Goal: Task Accomplishment & Management: Use online tool/utility

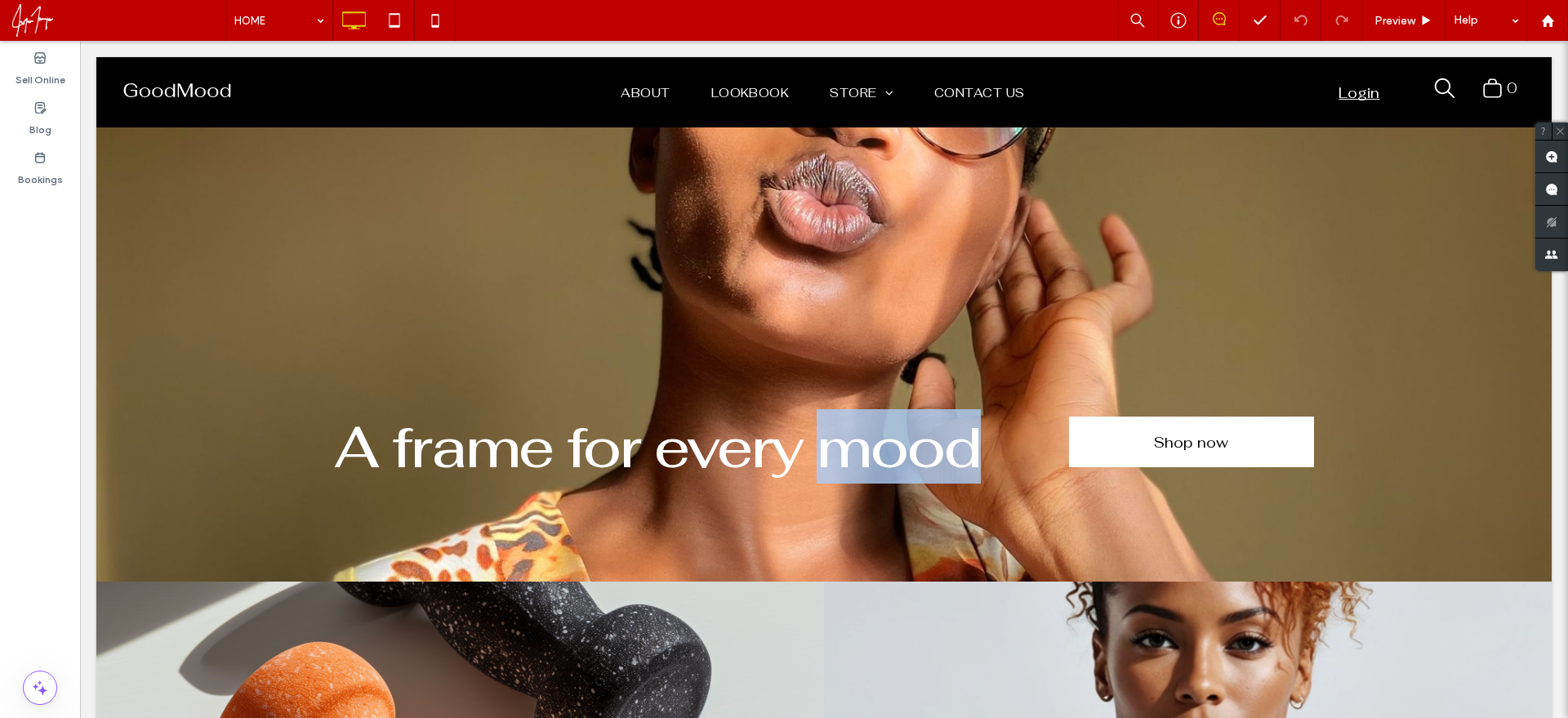
click at [1052, 461] on h1 "A frame for every mood" at bounding box center [702, 446] width 735 height 57
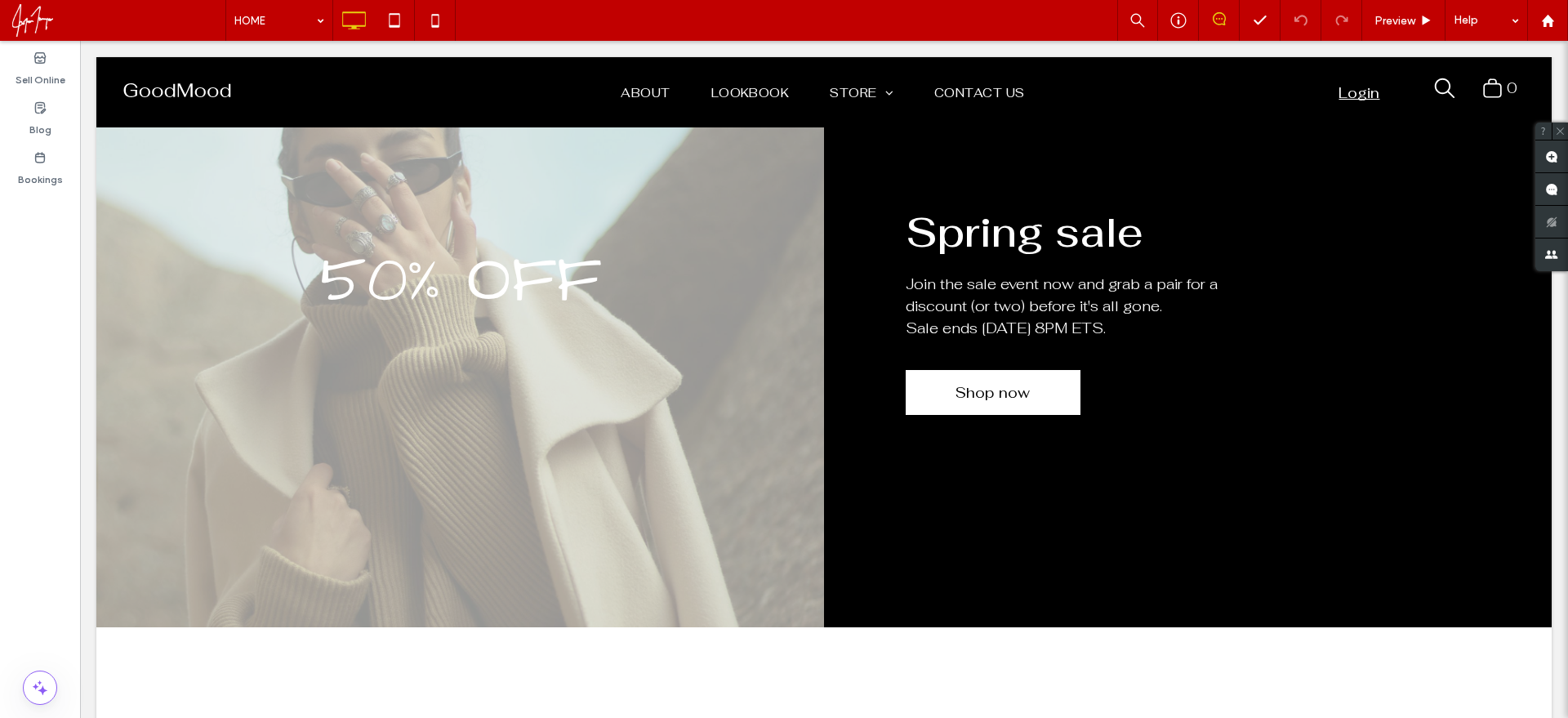
scroll to position [3410, 0]
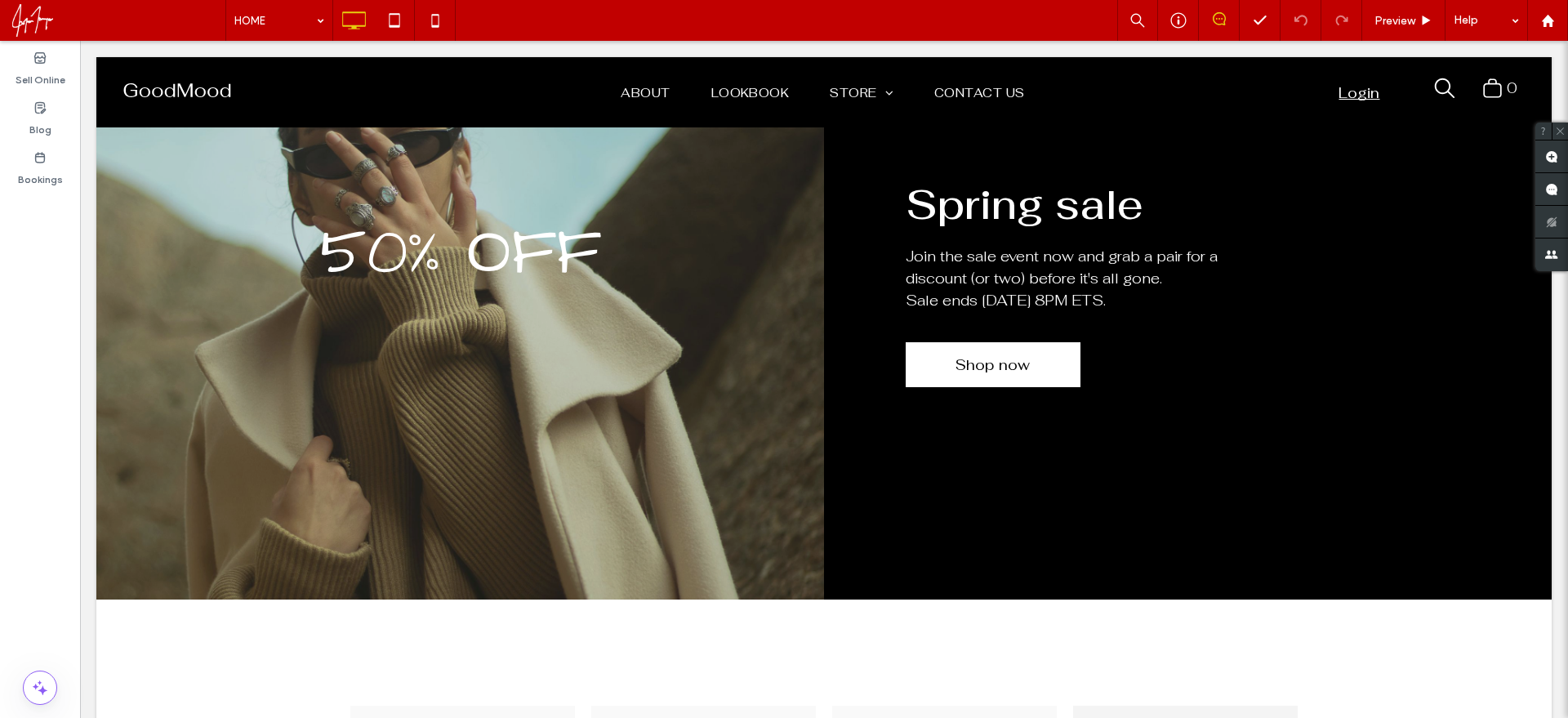
drag, startPoint x: 982, startPoint y: 338, endPoint x: 975, endPoint y: 303, distance: 35.7
click at [983, 338] on div "Spring sale Join the sale event now and grab a pair for a discount (or two) bef…" at bounding box center [1188, 281] width 728 height 636
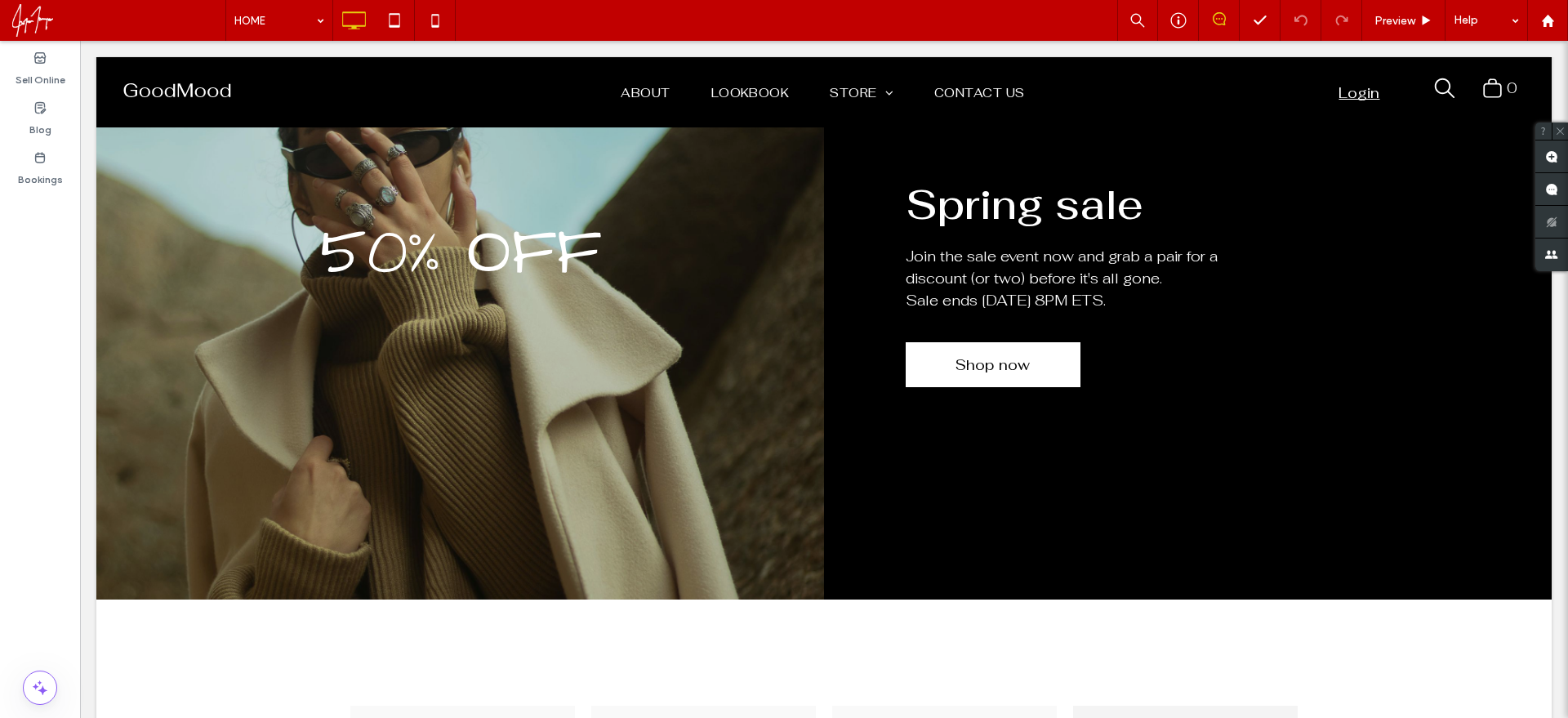
click at [960, 289] on p "Sale ends [DATE] 8PM ETS." at bounding box center [1074, 300] width 335 height 22
click at [545, 256] on span "50% OFF" at bounding box center [461, 253] width 281 height 91
click at [1082, 264] on span "Join the sale event now and grab a pair for a discount (or two) before it's all…" at bounding box center [1062, 268] width 312 height 41
click at [943, 268] on span "Join the sale event now and grab a pair for a discount (or two) before it's all…" at bounding box center [1062, 268] width 312 height 41
click at [941, 257] on span "Join the sale event now and grab a pair for a discount (or two) before it's all…" at bounding box center [1062, 268] width 312 height 41
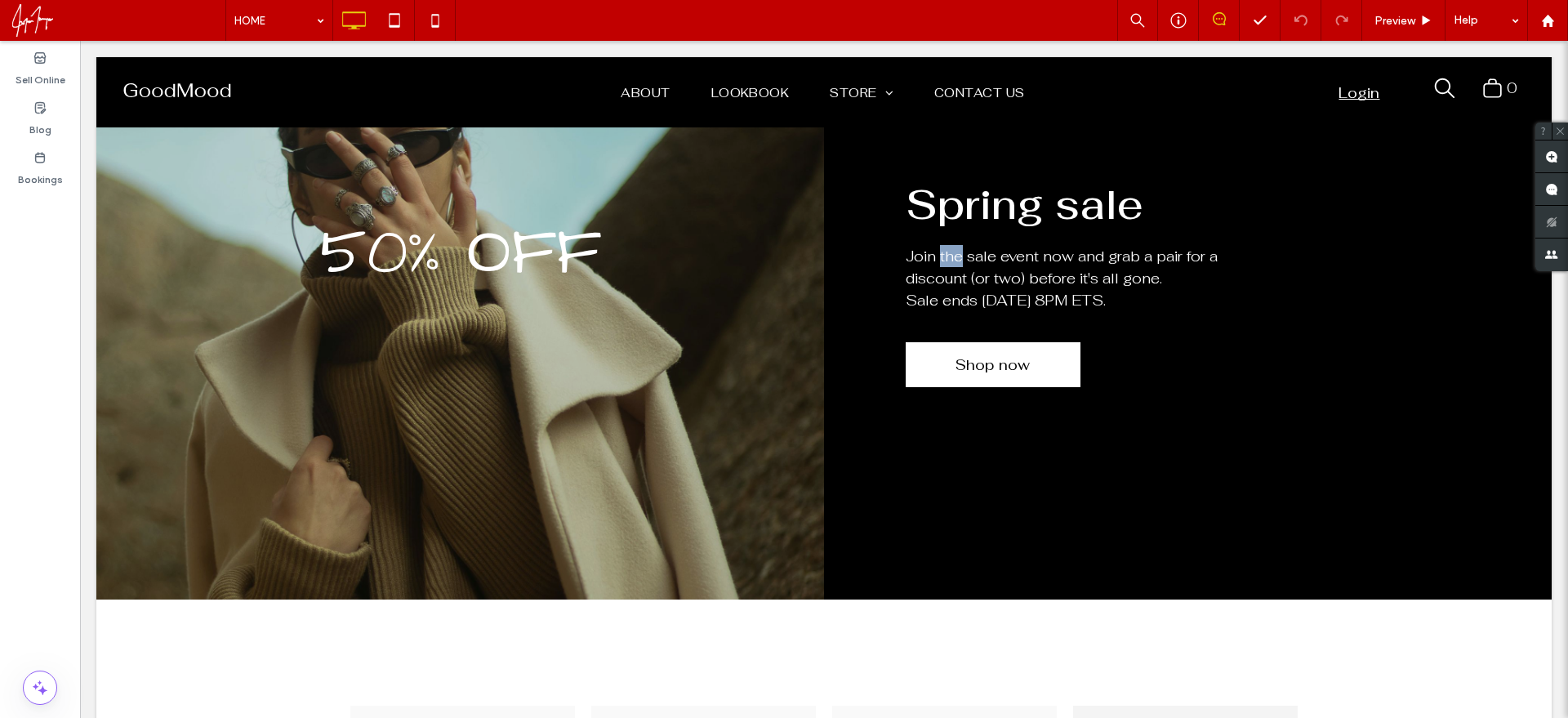
click at [941, 257] on span "Join the sale event now and grab a pair for a discount (or two) before it's all…" at bounding box center [1062, 268] width 312 height 41
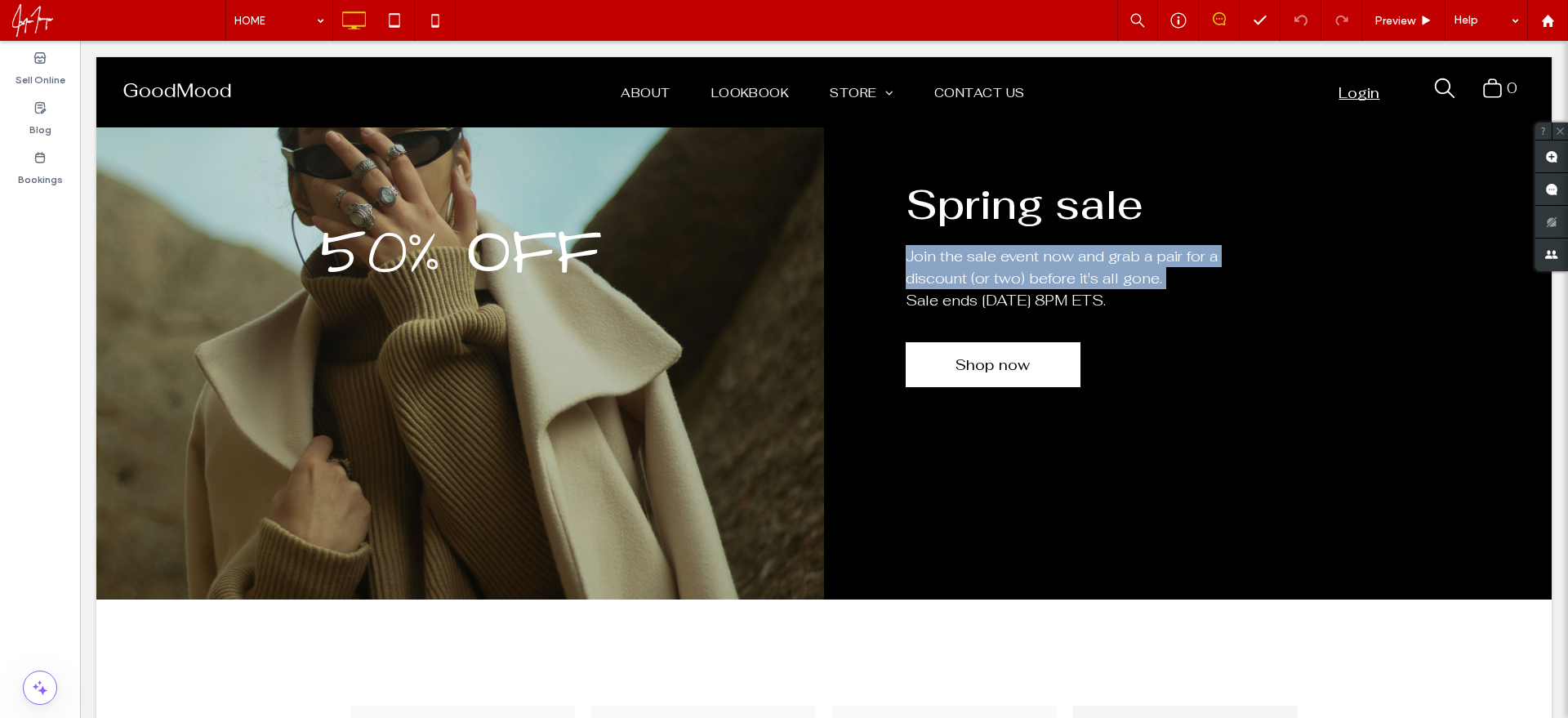
click at [941, 257] on span "Join the sale event now and grab a pair for a discount (or two) before it's all…" at bounding box center [1062, 268] width 312 height 41
drag, startPoint x: 918, startPoint y: 266, endPoint x: 926, endPoint y: 273, distance: 10.6
click at [920, 266] on p "Join the sale event now and grab a pair for a discount (or two) before it's all…" at bounding box center [1074, 268] width 335 height 44
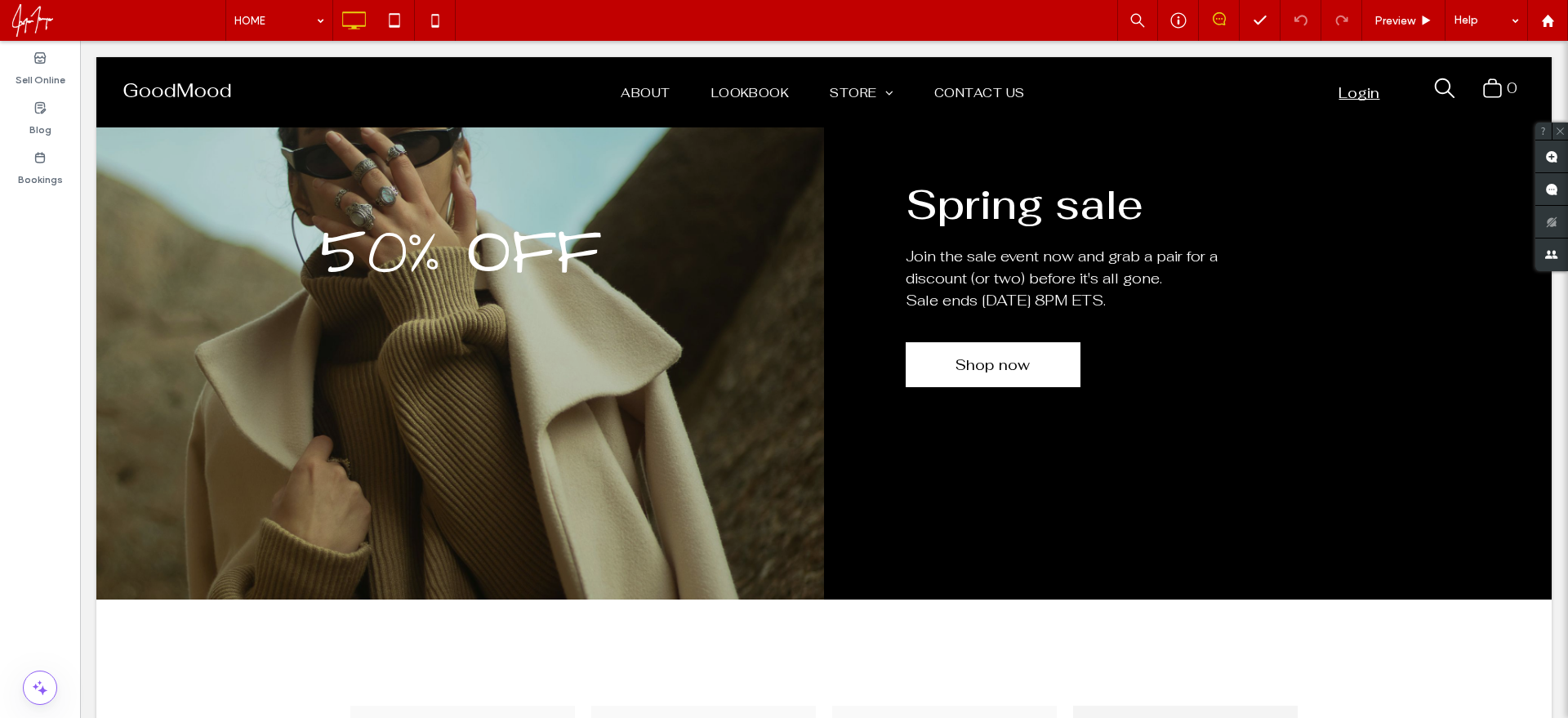
click at [919, 192] on span "Spring sale" at bounding box center [1025, 204] width 238 height 53
drag, startPoint x: 918, startPoint y: 209, endPoint x: 1023, endPoint y: 208, distance: 105.0
click at [1028, 209] on span "Spring sale" at bounding box center [1025, 204] width 238 height 53
click at [983, 207] on span "Spring sale" at bounding box center [1025, 204] width 238 height 53
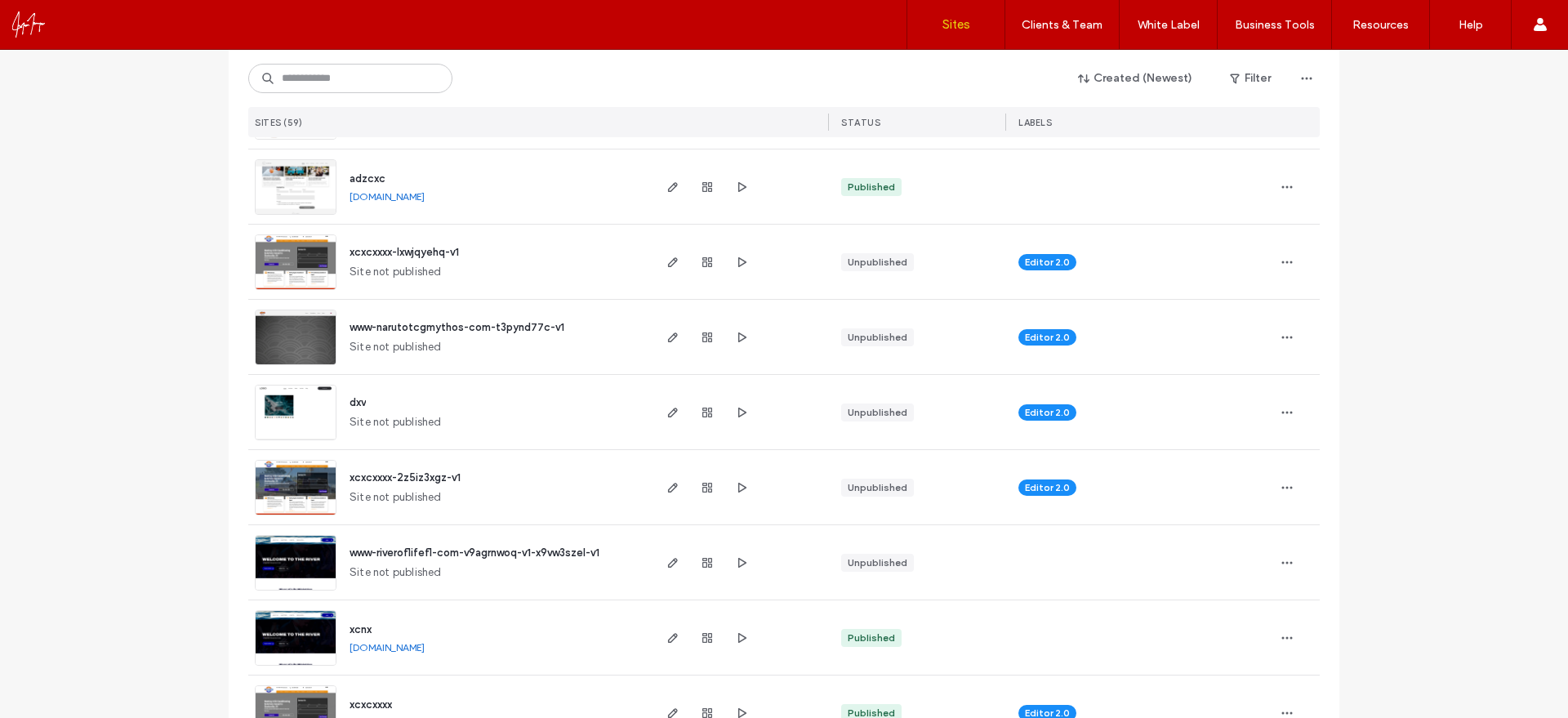
scroll to position [769, 0]
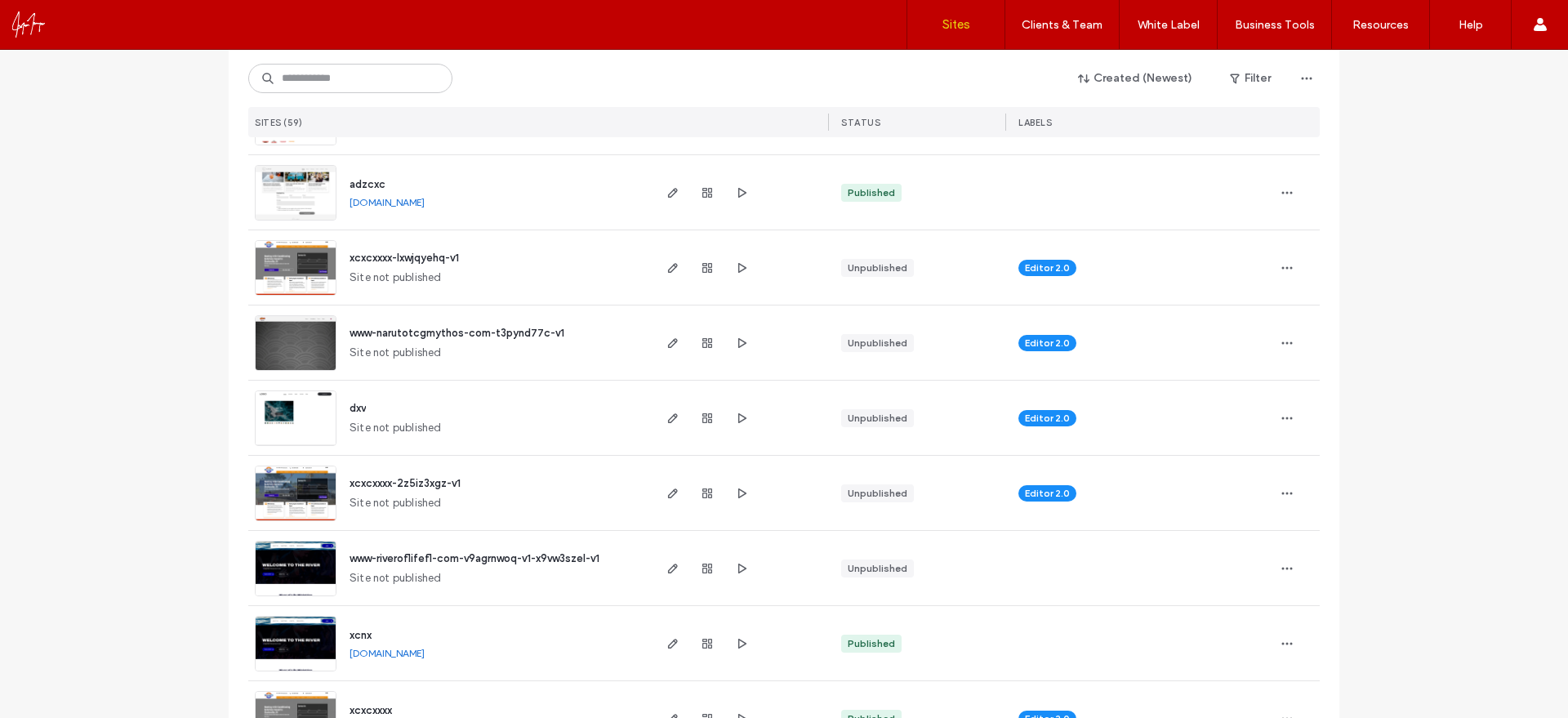
click at [298, 348] on img at bounding box center [296, 372] width 80 height 111
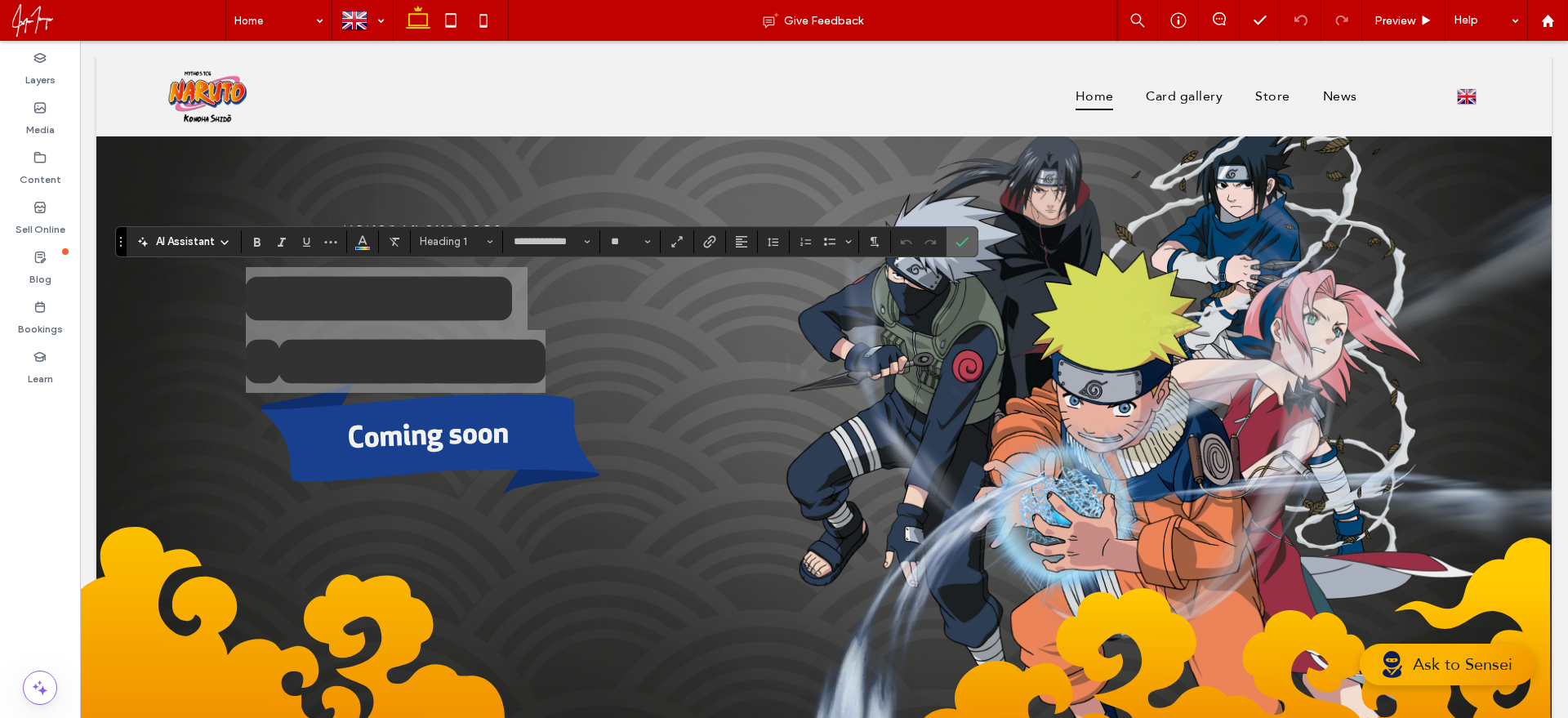
click at [948, 251] on section at bounding box center [962, 242] width 31 height 29
drag, startPoint x: 964, startPoint y: 244, endPoint x: 392, endPoint y: 215, distance: 572.7
click at [964, 244] on icon "Confirm" at bounding box center [962, 241] width 13 height 13
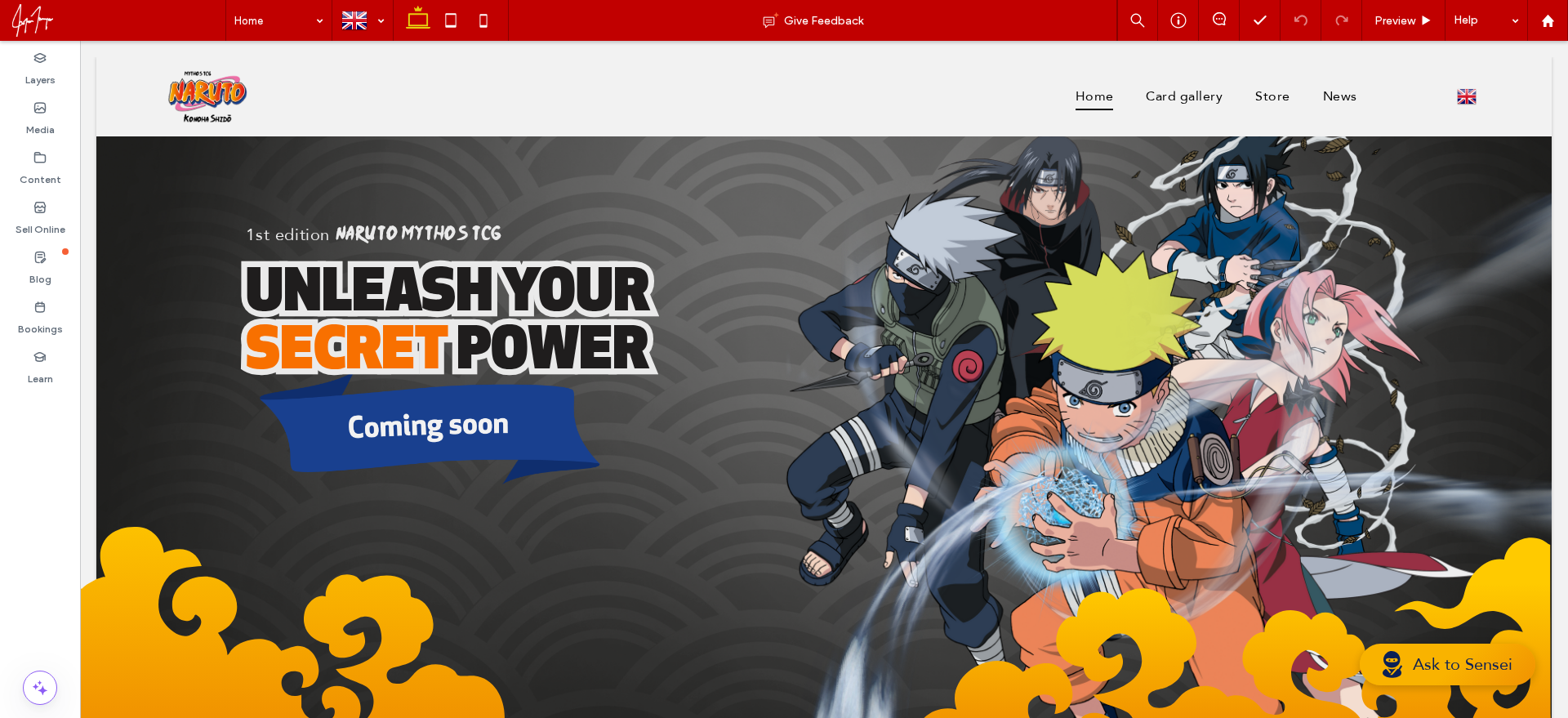
click at [448, 227] on span "Naruto mythos tcg" at bounding box center [419, 234] width 167 height 18
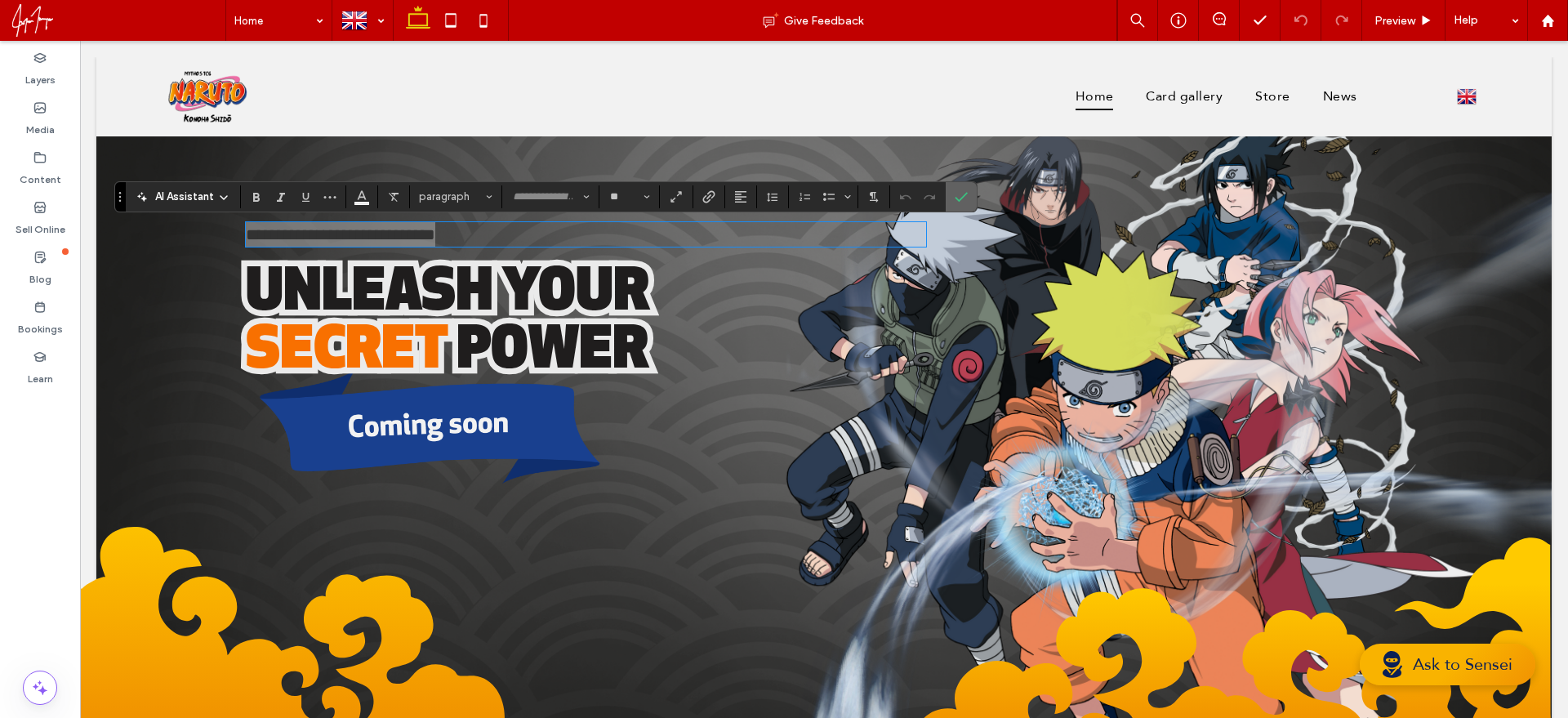
click at [966, 187] on span "Confirm" at bounding box center [961, 197] width 13 height 27
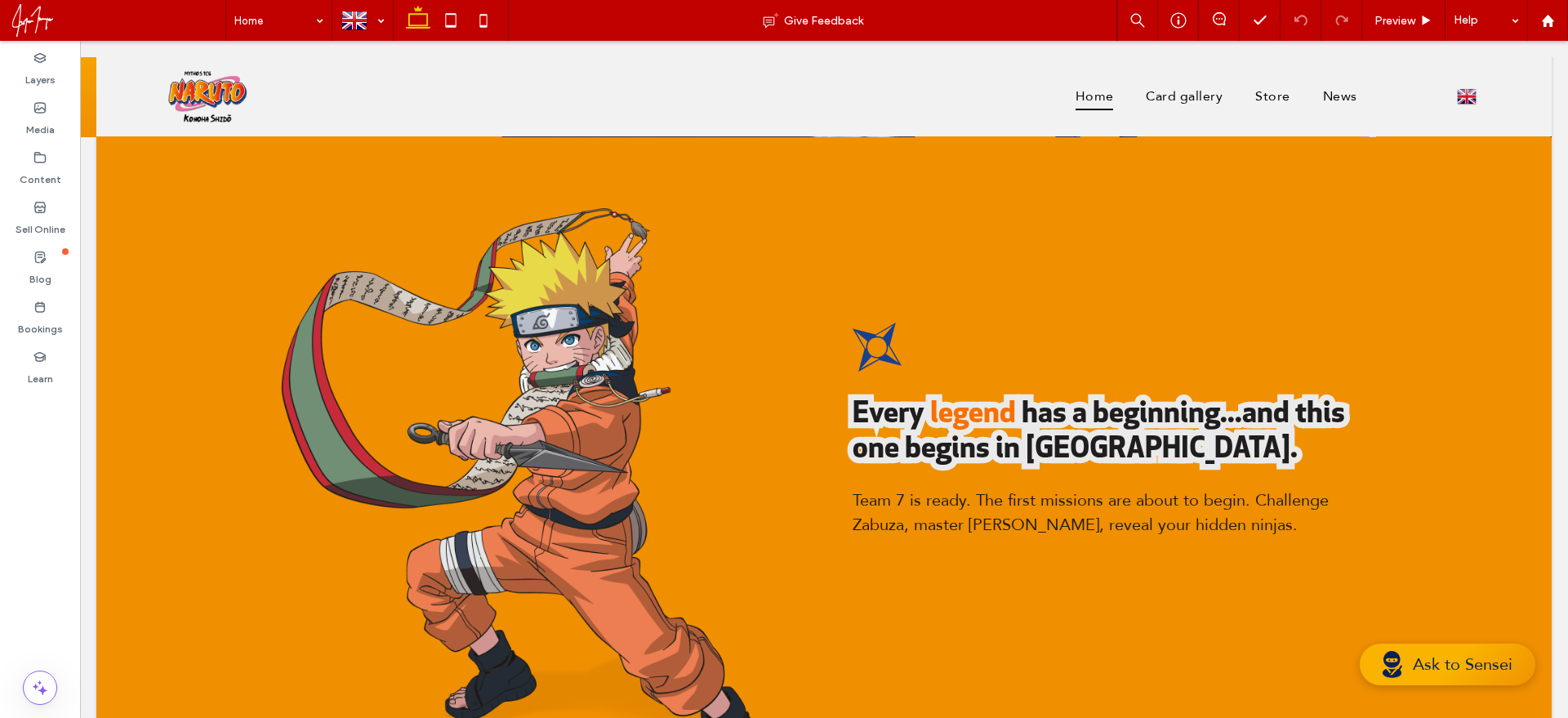
scroll to position [640, 0]
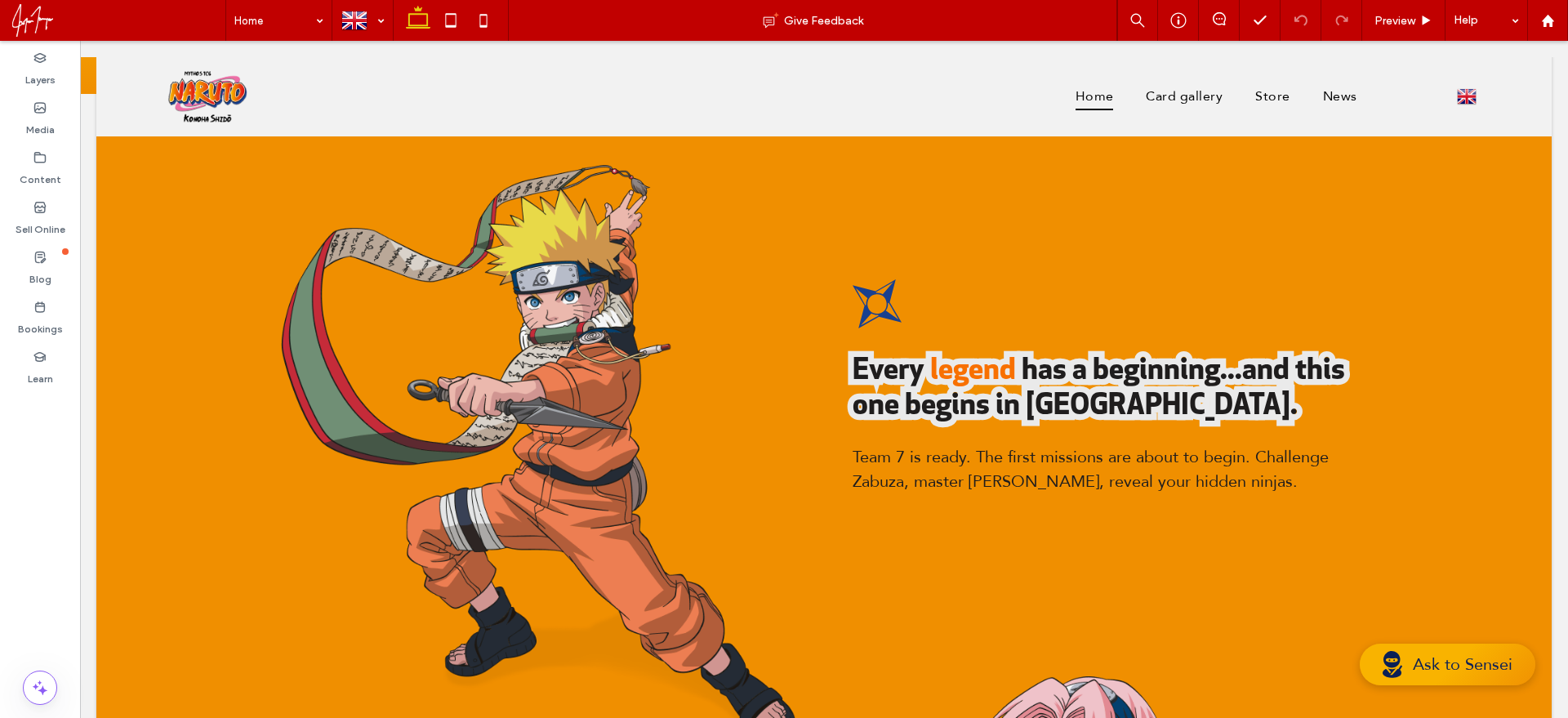
click at [927, 391] on span "has a beginning...and this one begins in Konoha." at bounding box center [1099, 389] width 492 height 64
